Goal: Information Seeking & Learning: Learn about a topic

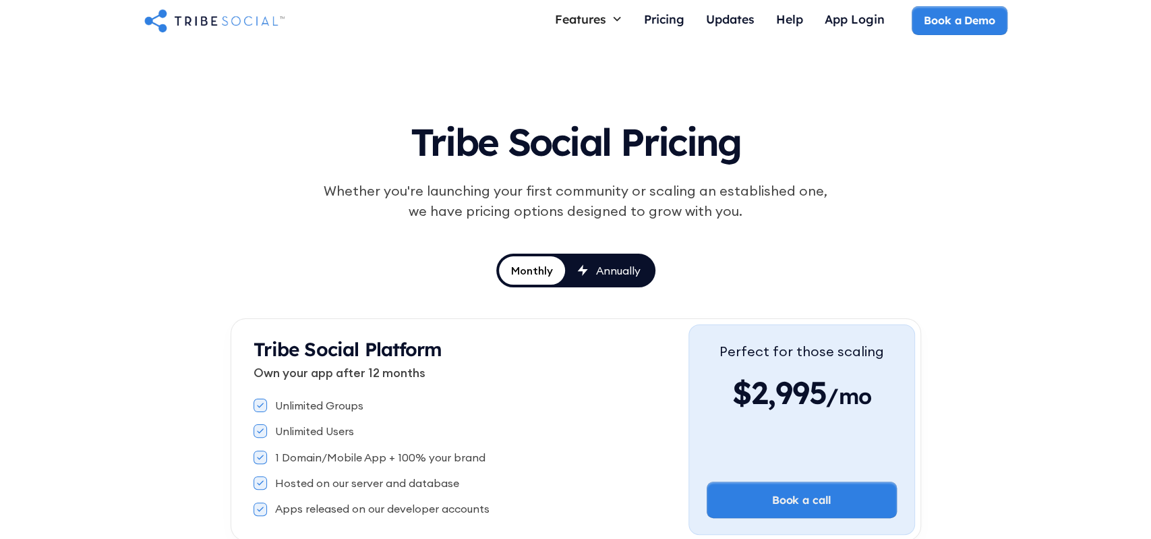
scroll to position [70, 0]
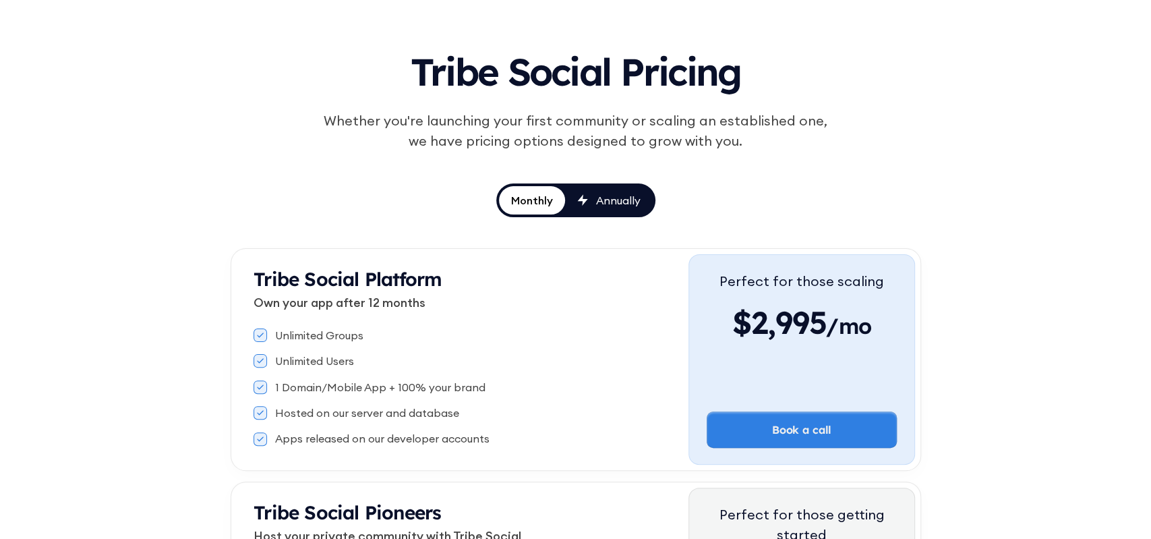
click at [174, 259] on div "Tribe Social Pricing Whether you're launching your first community or scaling a…" at bounding box center [575, 358] width 1151 height 748
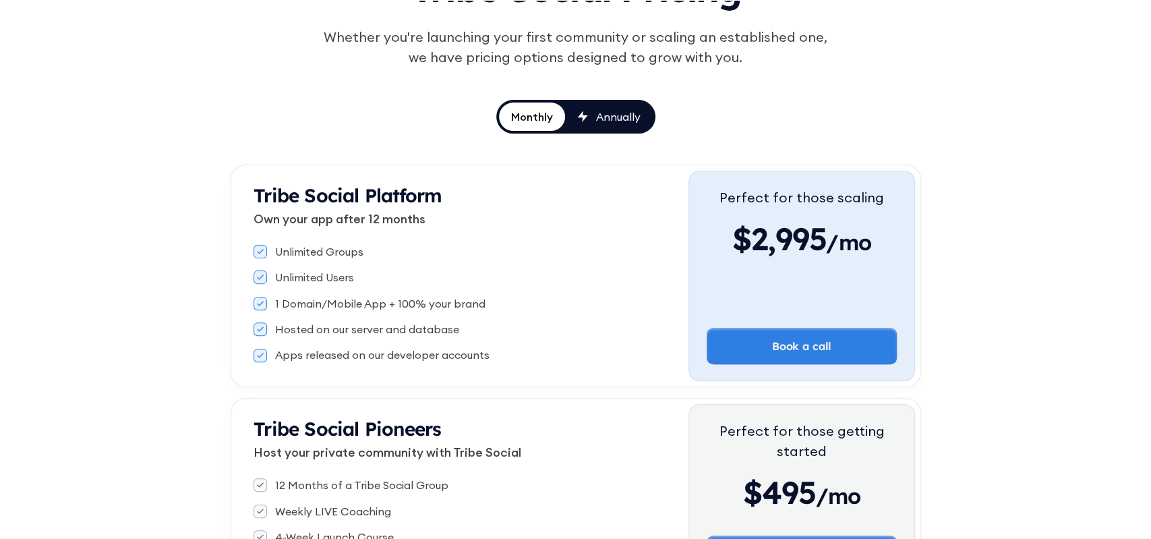
scroll to position [210, 0]
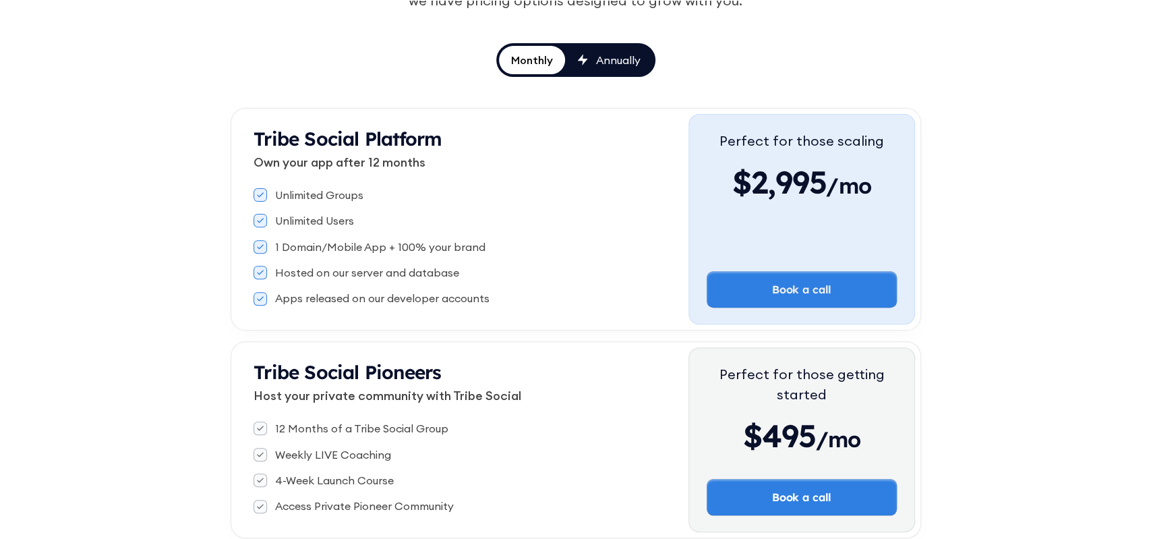
click at [169, 219] on div "Tribe Social Pricing Whether you're launching your first community or scaling a…" at bounding box center [575, 218] width 1151 height 748
click at [617, 62] on div "Annually" at bounding box center [618, 60] width 44 height 15
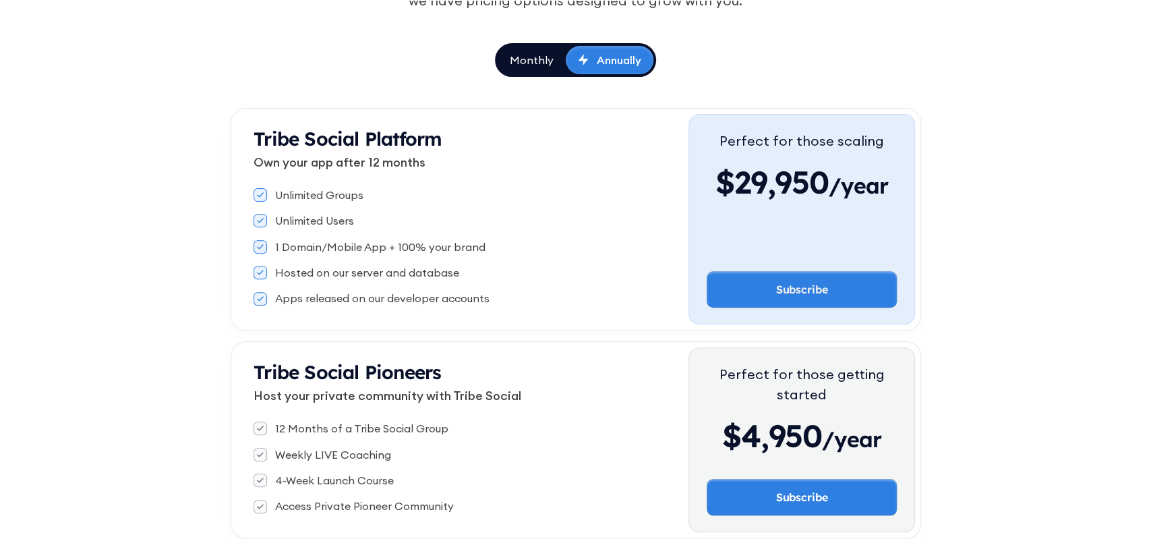
click at [533, 53] on div "Monthly" at bounding box center [532, 60] width 44 height 15
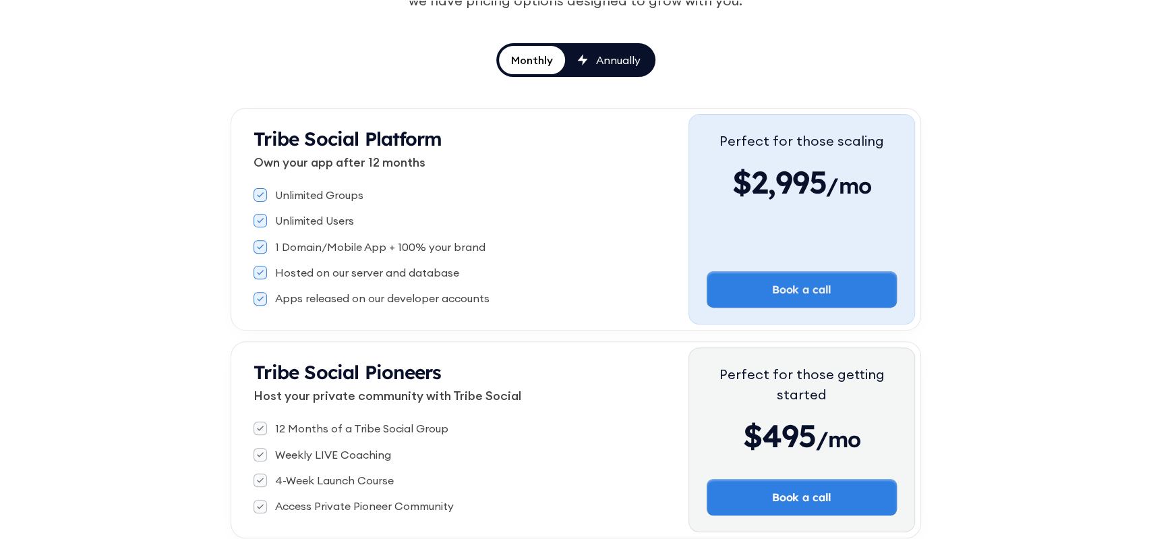
click at [157, 251] on div "Tribe Social Pricing Whether you're launching your first community or scaling a…" at bounding box center [575, 218] width 1151 height 748
drag, startPoint x: 152, startPoint y: 299, endPoint x: 150, endPoint y: 280, distance: 19.6
click at [149, 262] on div "Tribe Social Pricing Whether you're launching your first community or scaling a…" at bounding box center [575, 218] width 1151 height 748
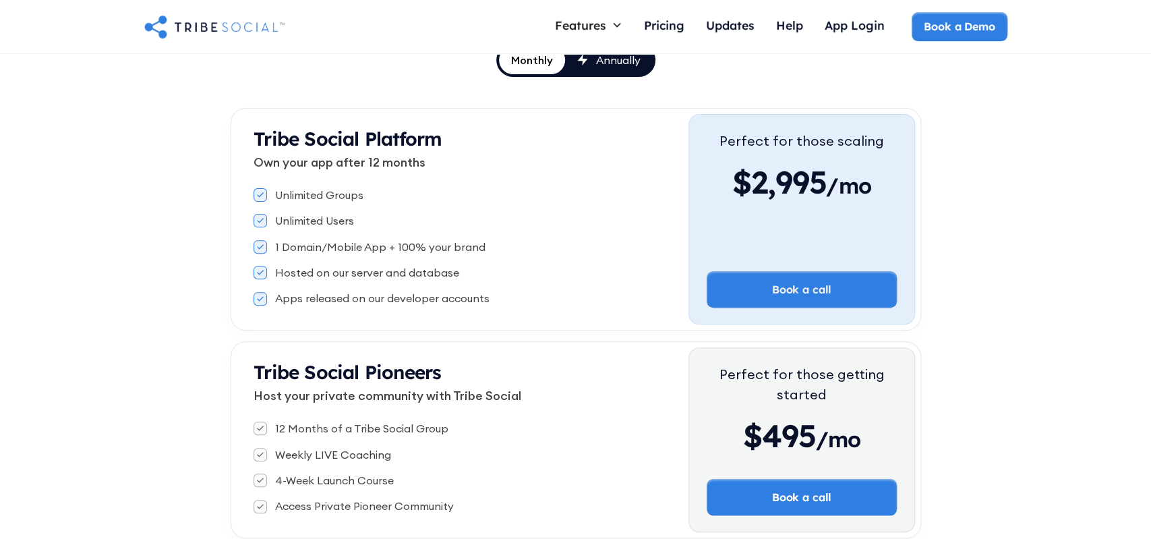
scroll to position [0, 0]
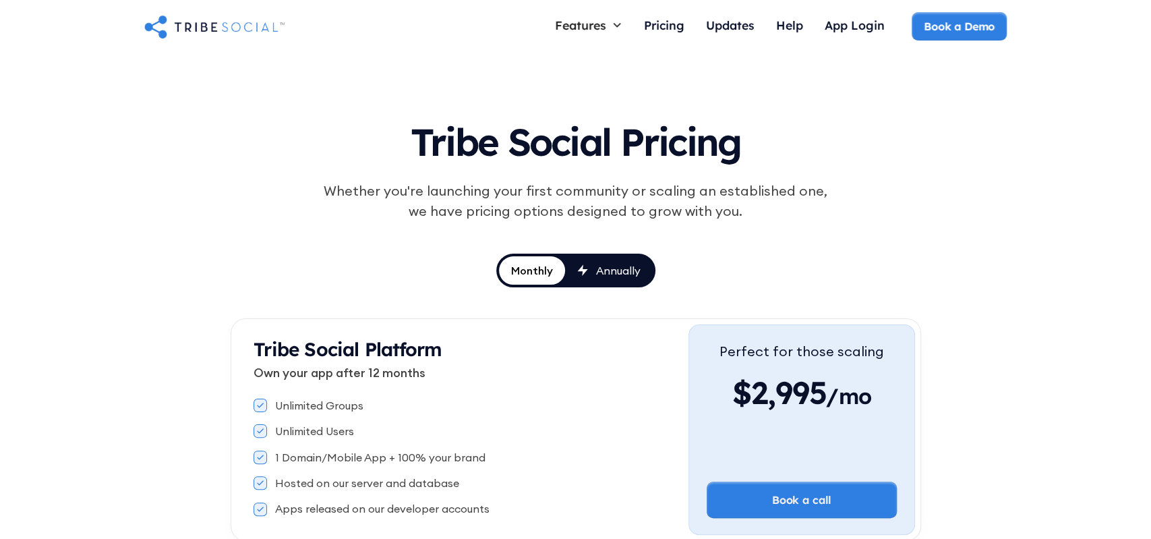
click at [216, 31] on img "home" at bounding box center [214, 26] width 140 height 27
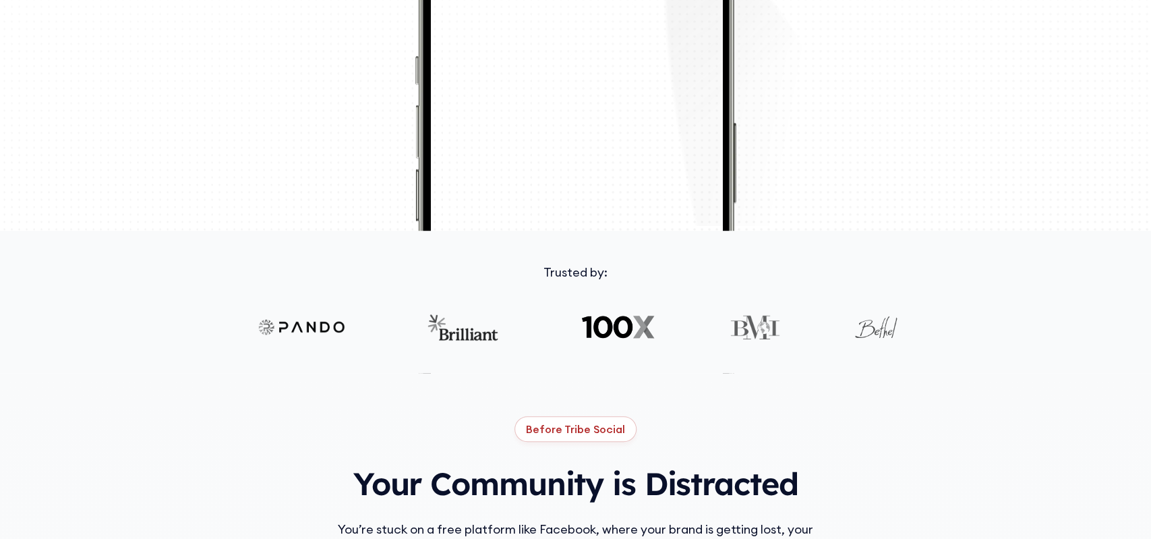
scroll to position [421, 0]
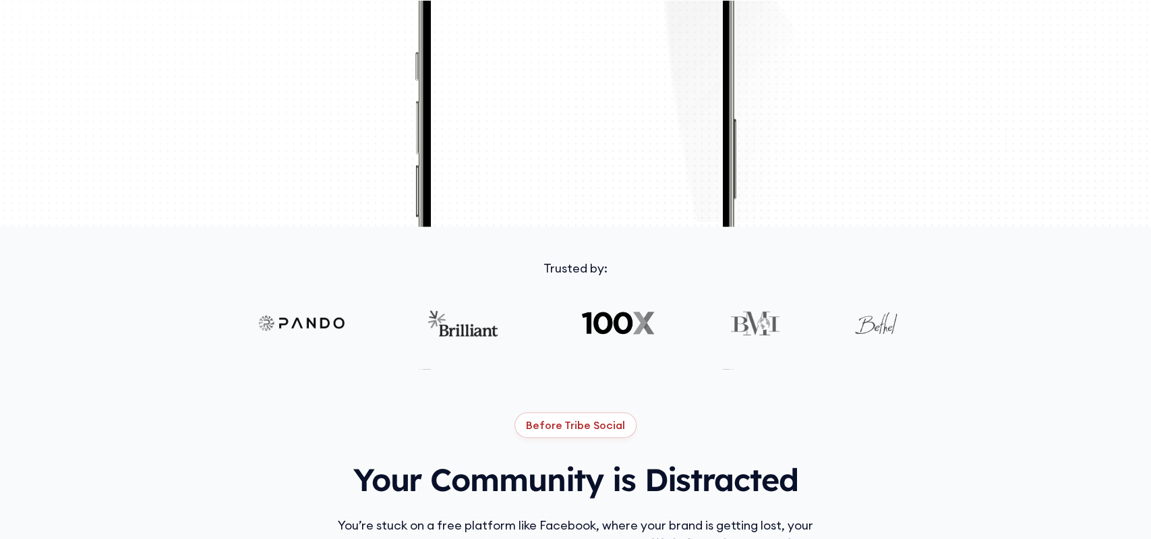
drag, startPoint x: 179, startPoint y: 344, endPoint x: 170, endPoint y: 328, distance: 18.4
click at [136, 282] on div "Trusted by:" at bounding box center [575, 314] width 1151 height 110
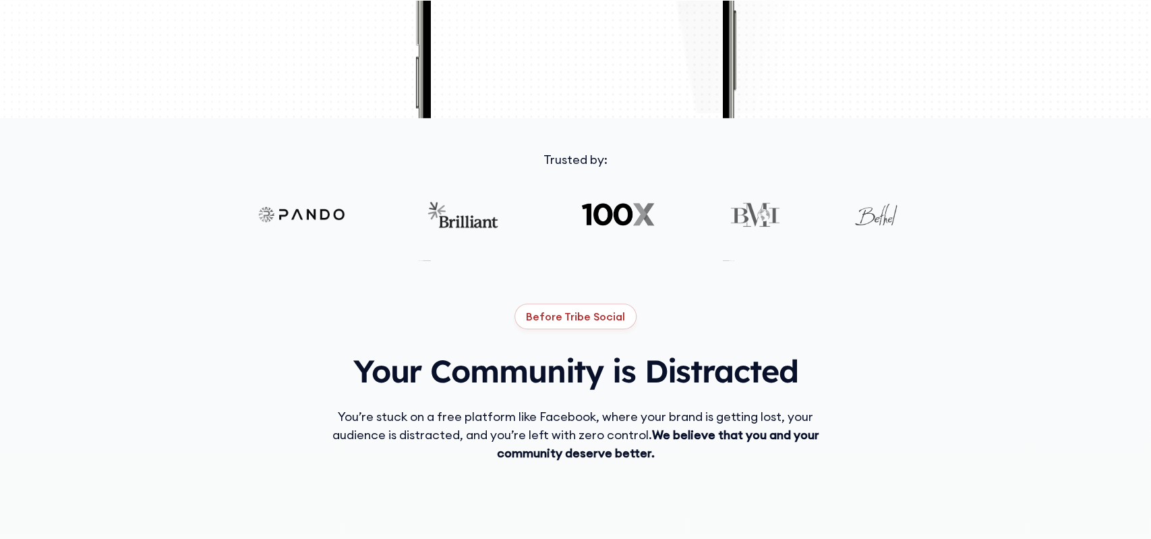
scroll to position [631, 0]
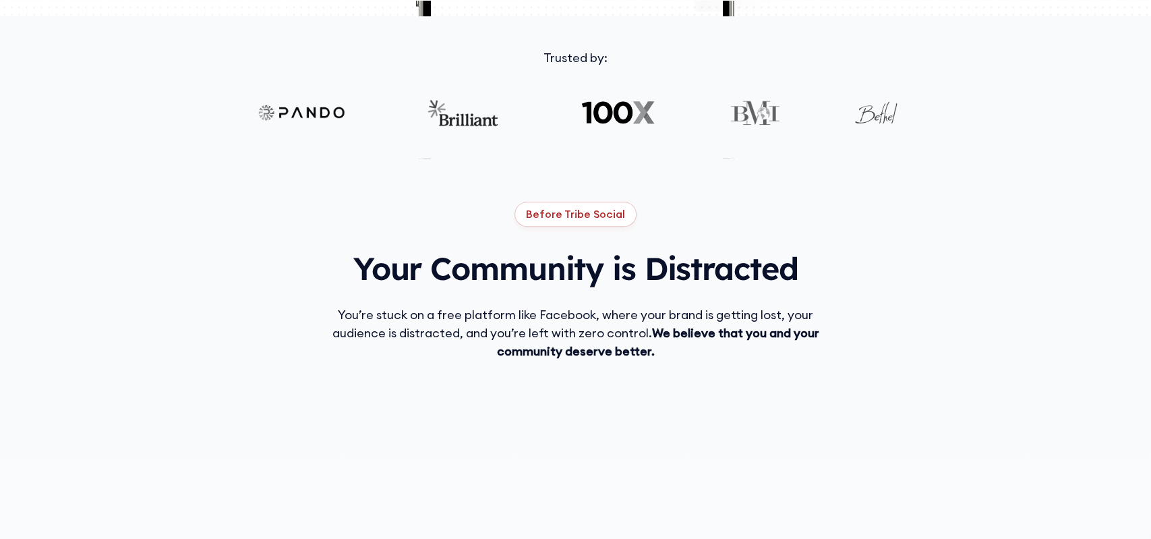
drag, startPoint x: 275, startPoint y: 393, endPoint x: 215, endPoint y: 345, distance: 76.8
click at [196, 308] on div "Before Tribe Social Your Community is Distracted You’re stuck on a free platfor…" at bounding box center [575, 482] width 863 height 561
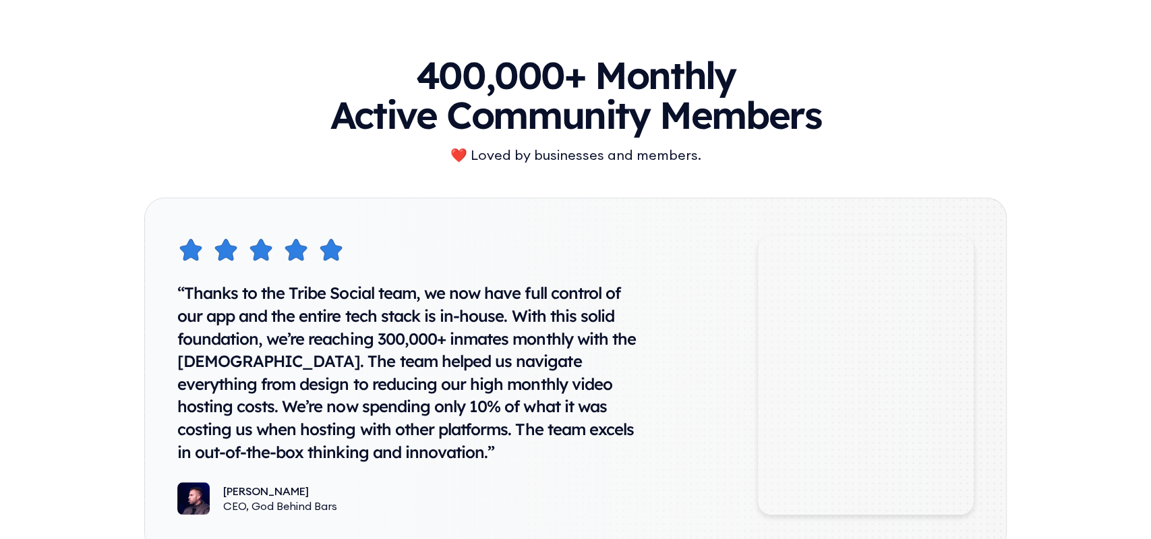
scroll to position [6731, 0]
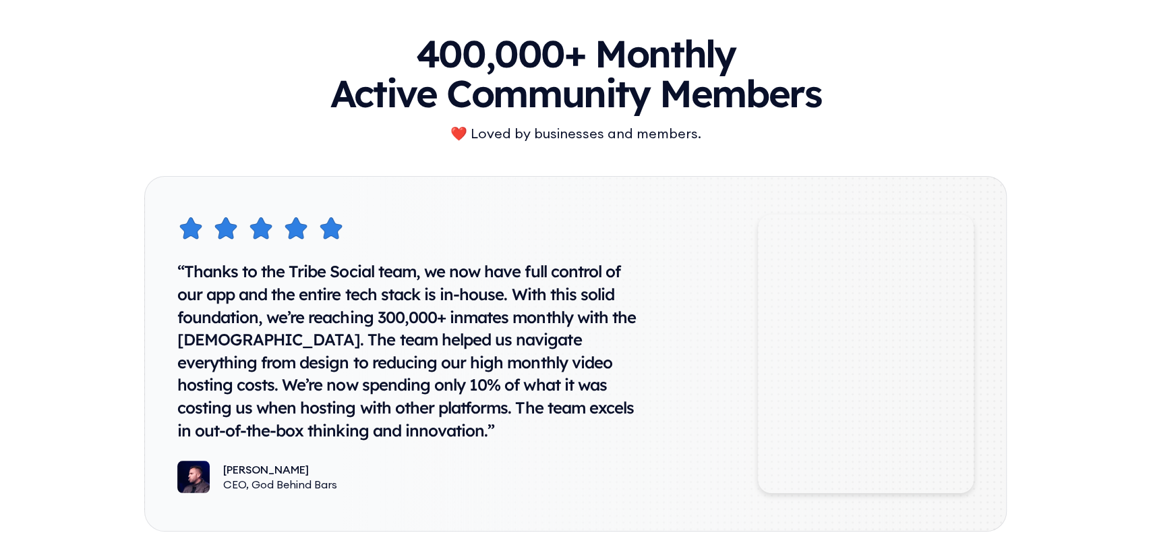
drag, startPoint x: 76, startPoint y: 257, endPoint x: 95, endPoint y: 239, distance: 25.8
click at [71, 175] on div "400,000+ Monthly Active Community Members ❤️ Loved by businesses and members. “…" at bounding box center [575, 291] width 1151 height 622
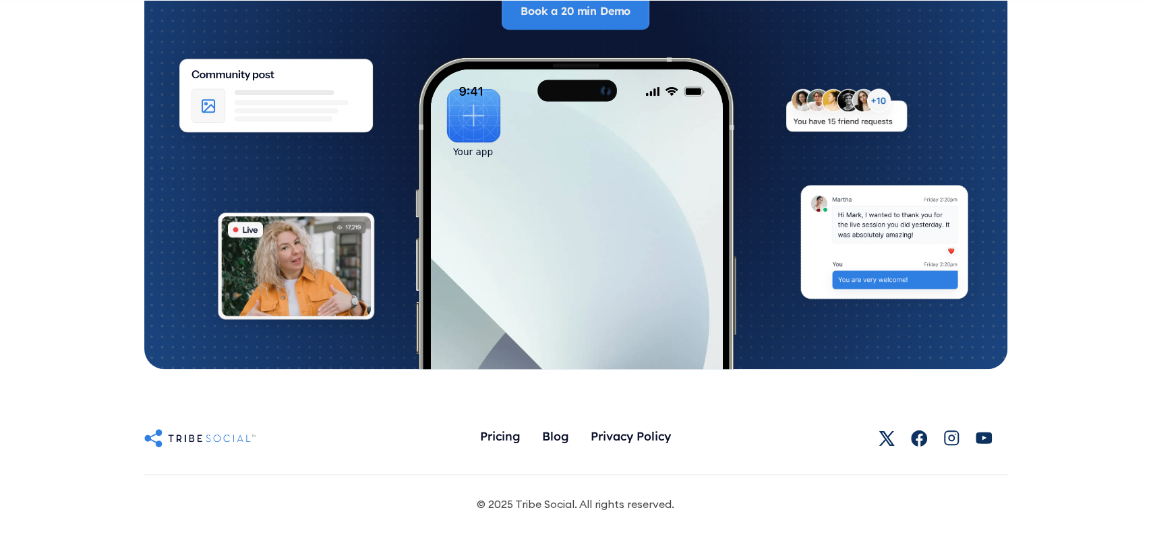
scroll to position [7505, 0]
